Goal: Task Accomplishment & Management: Manage account settings

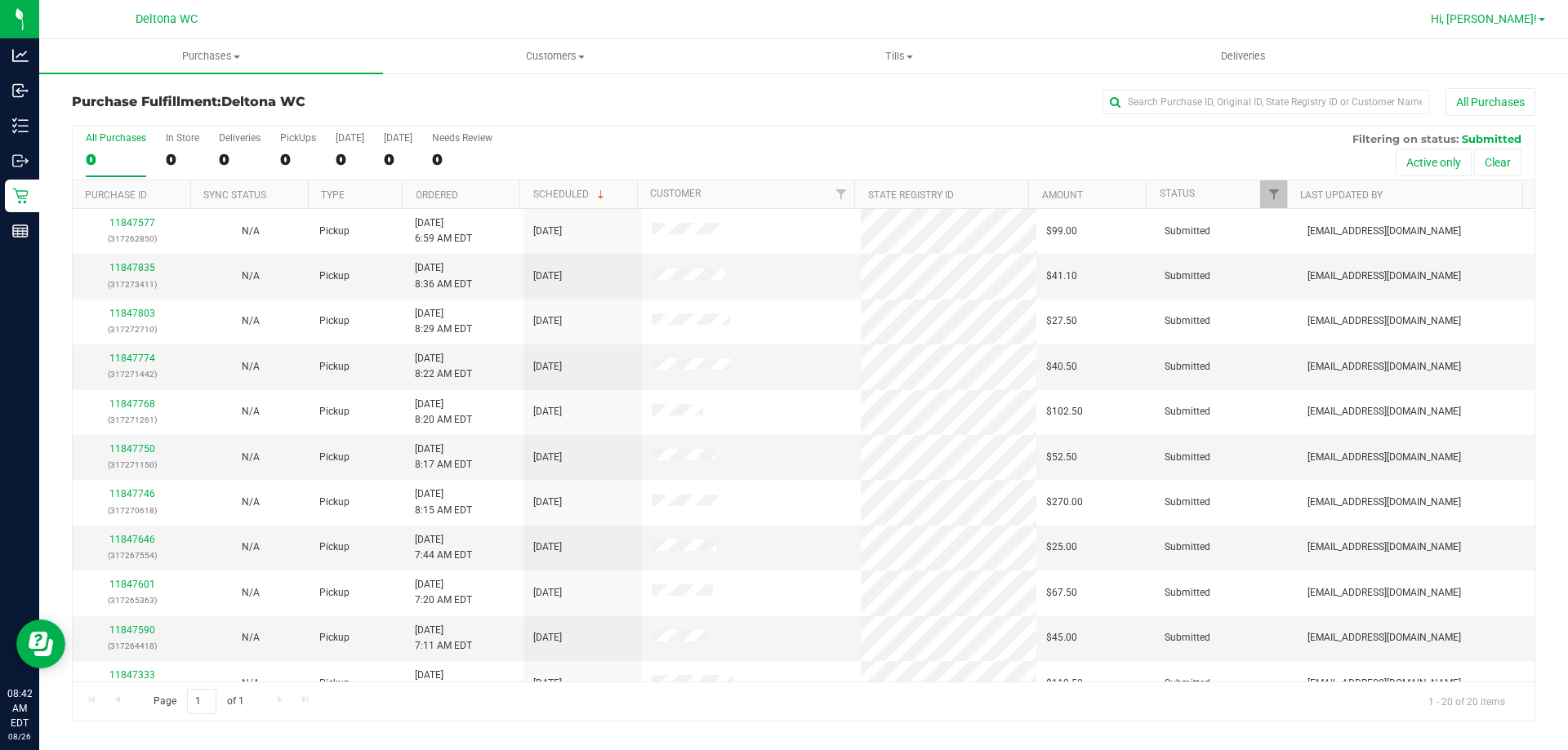
click at [1520, 19] on span "Hi, [PERSON_NAME]!" at bounding box center [1483, 18] width 106 height 13
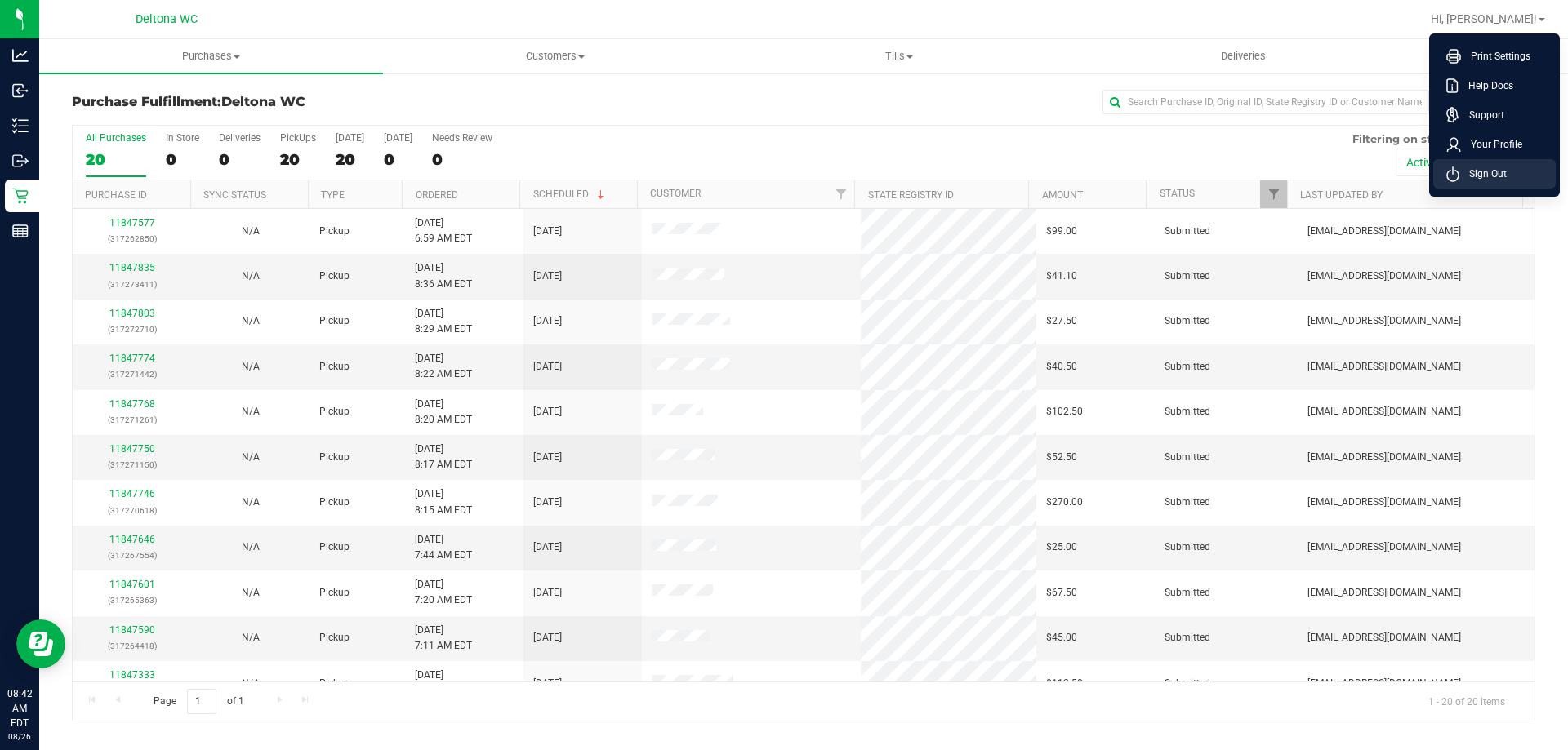
click at [1500, 180] on span "Sign Out" at bounding box center [1482, 174] width 48 height 16
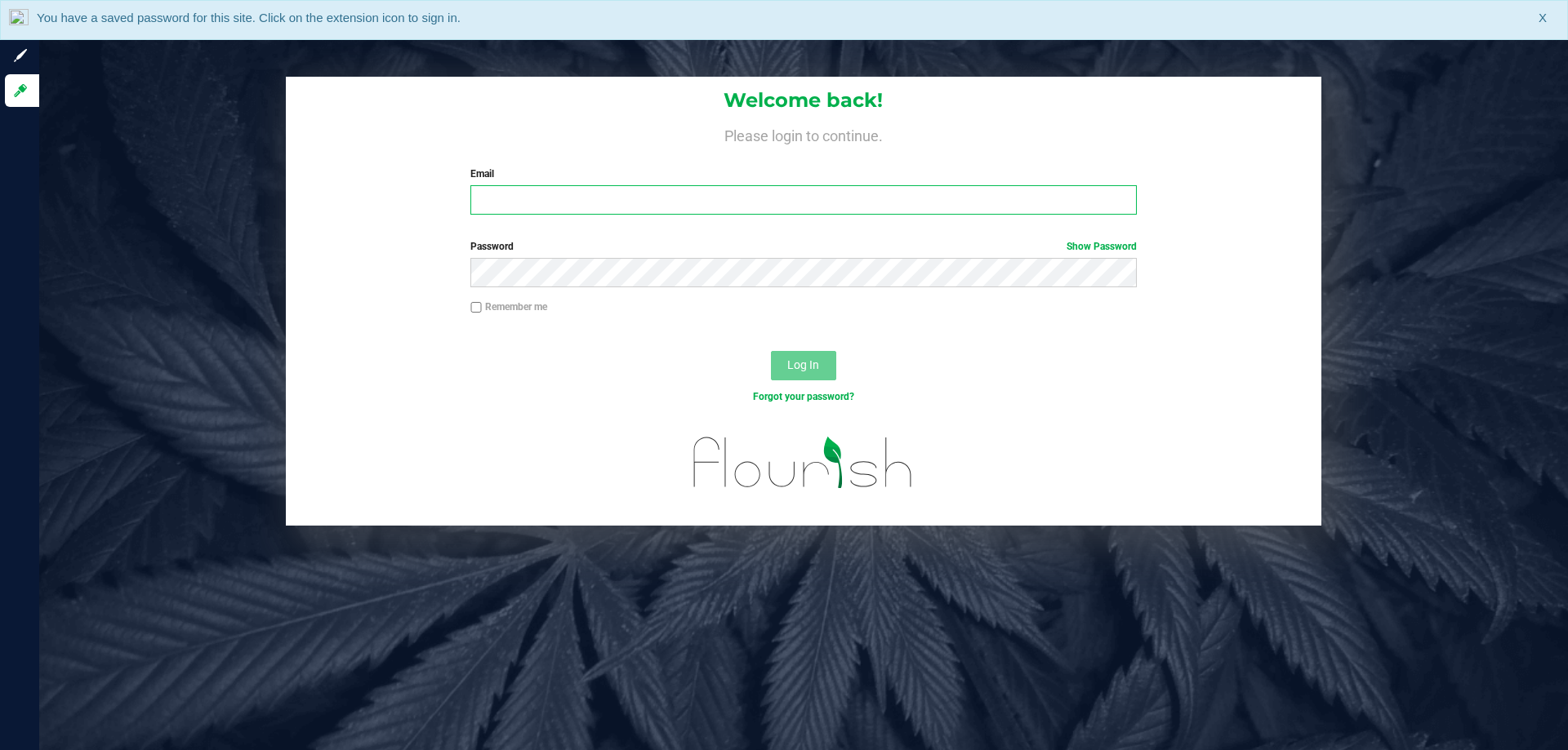
click at [905, 199] on input "Email" at bounding box center [803, 200] width 666 height 29
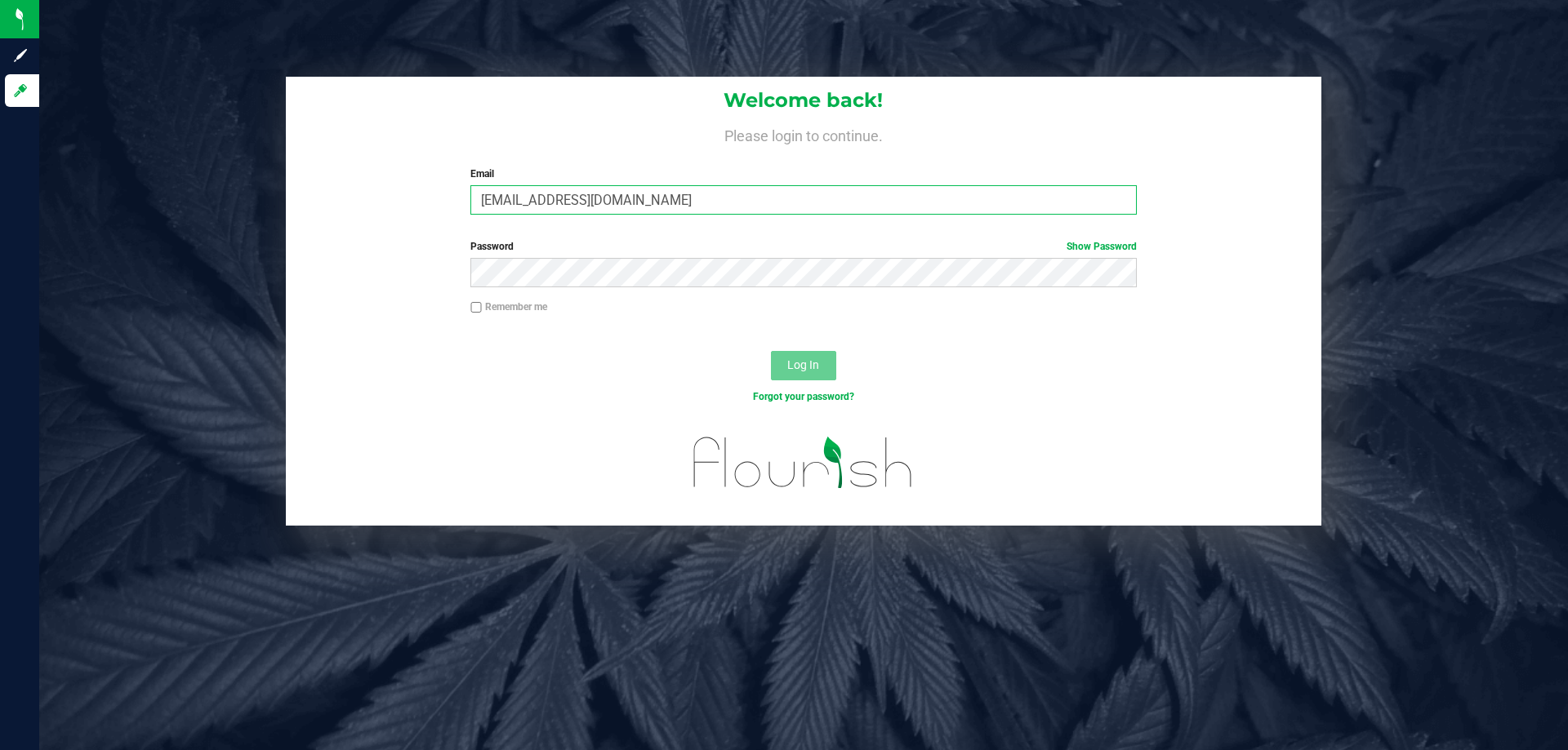
type input "[EMAIL_ADDRESS][DOMAIN_NAME]"
click at [771, 351] on button "Log In" at bounding box center [804, 365] width 66 height 29
